Goal: Information Seeking & Learning: Learn about a topic

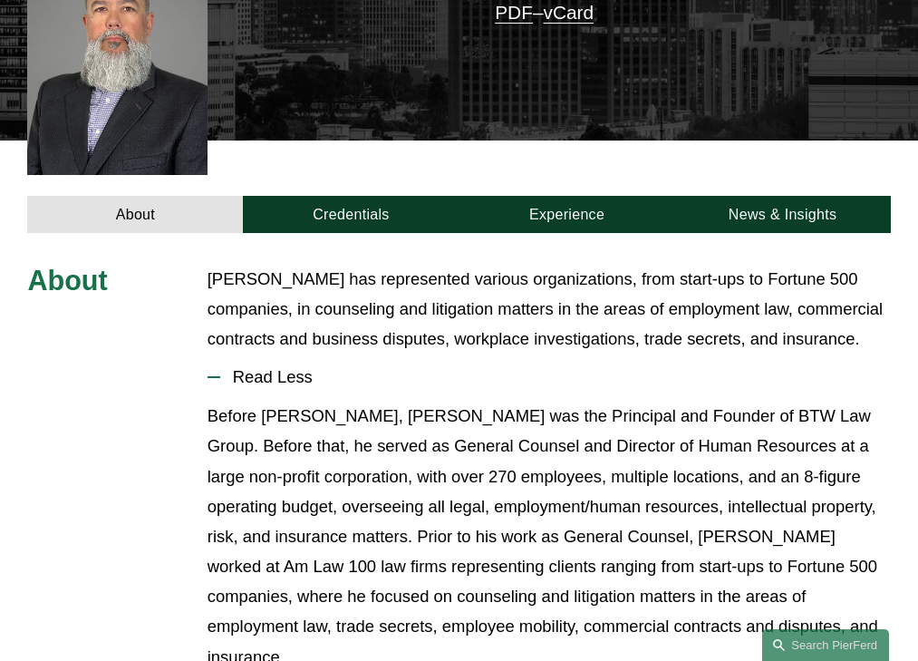
scroll to position [477, 0]
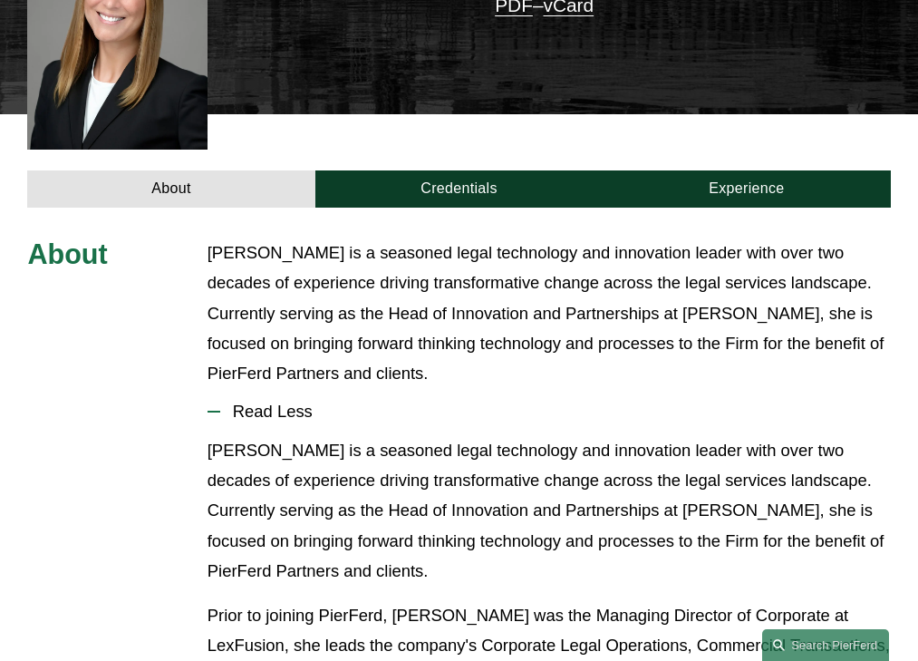
scroll to position [568, 0]
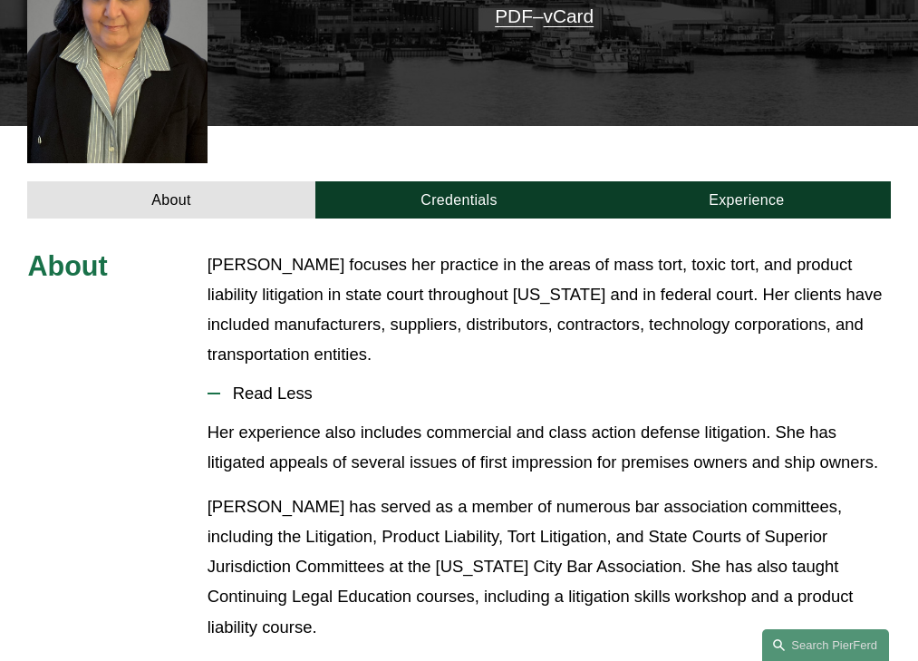
scroll to position [522, 0]
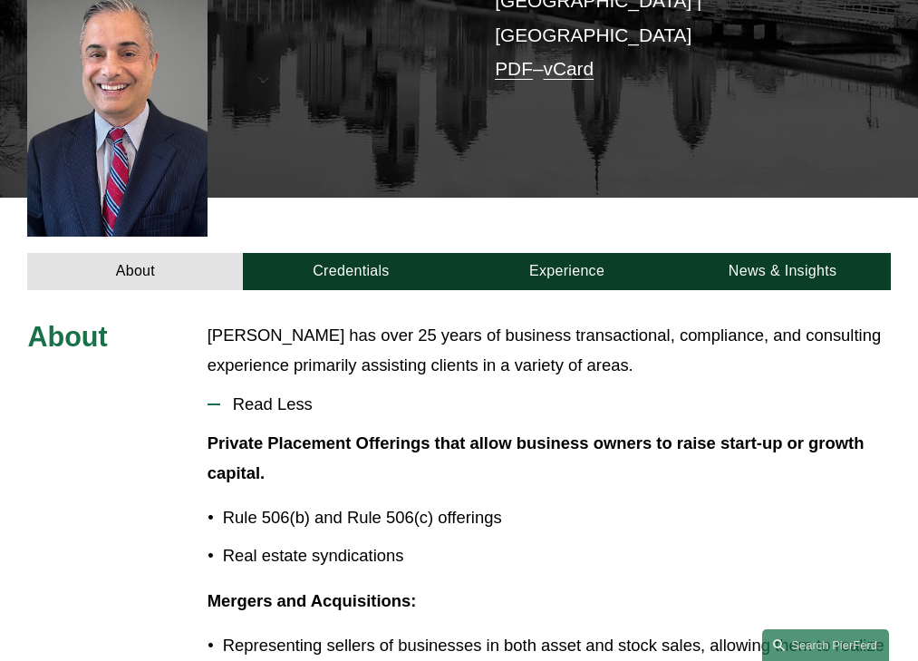
scroll to position [447, 0]
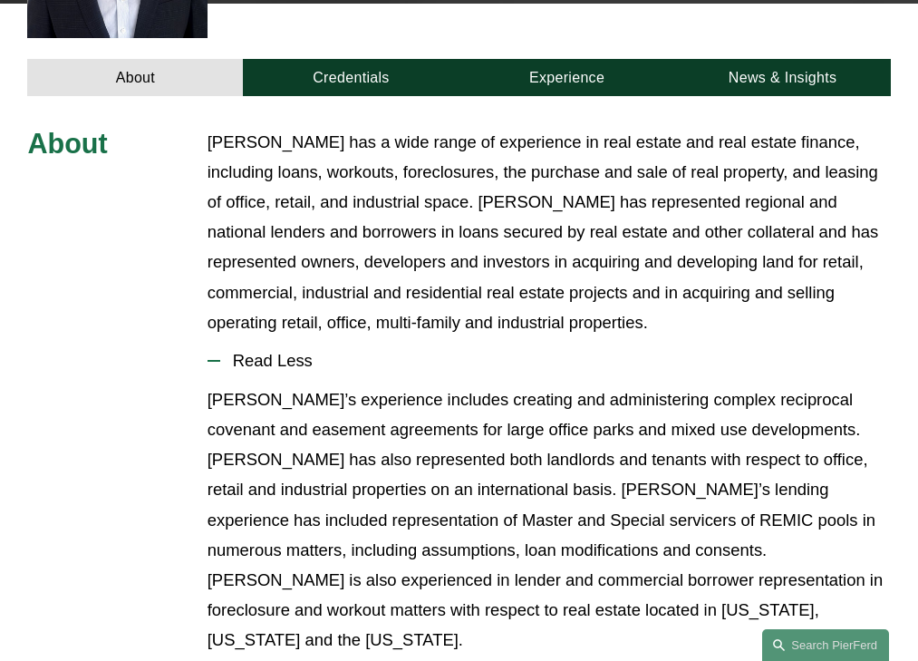
scroll to position [597, 0]
